Goal: Navigation & Orientation: Find specific page/section

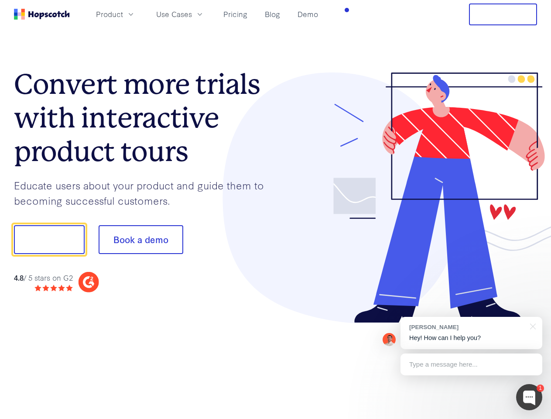
click at [276, 209] on div at bounding box center [407, 197] width 262 height 251
click at [123, 14] on span "Product" at bounding box center [109, 14] width 27 height 11
click at [192, 14] on span "Use Cases" at bounding box center [174, 14] width 36 height 11
click at [503, 14] on button "Free Trial" at bounding box center [503, 14] width 68 height 22
click at [49, 240] on button "Show me!" at bounding box center [49, 239] width 71 height 29
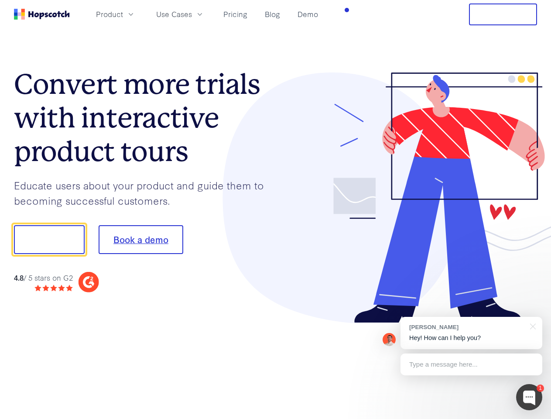
click at [140, 240] on button "Book a demo" at bounding box center [141, 239] width 85 height 29
click at [529, 397] on div at bounding box center [529, 397] width 26 height 26
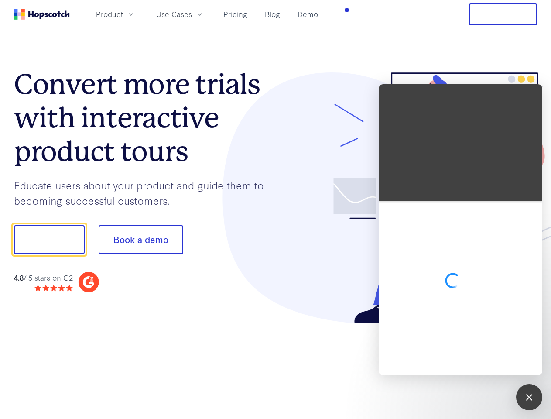
click at [471, 333] on div at bounding box center [461, 288] width 164 height 174
click at [531, 325] on div at bounding box center [461, 288] width 164 height 174
click at [471, 364] on div at bounding box center [461, 288] width 164 height 174
